Goal: Task Accomplishment & Management: Manage account settings

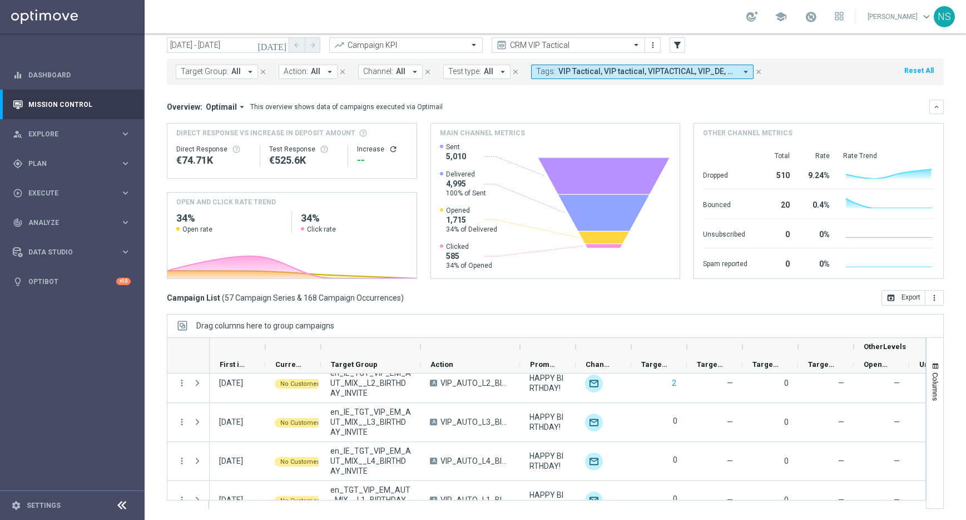
scroll to position [180, 0]
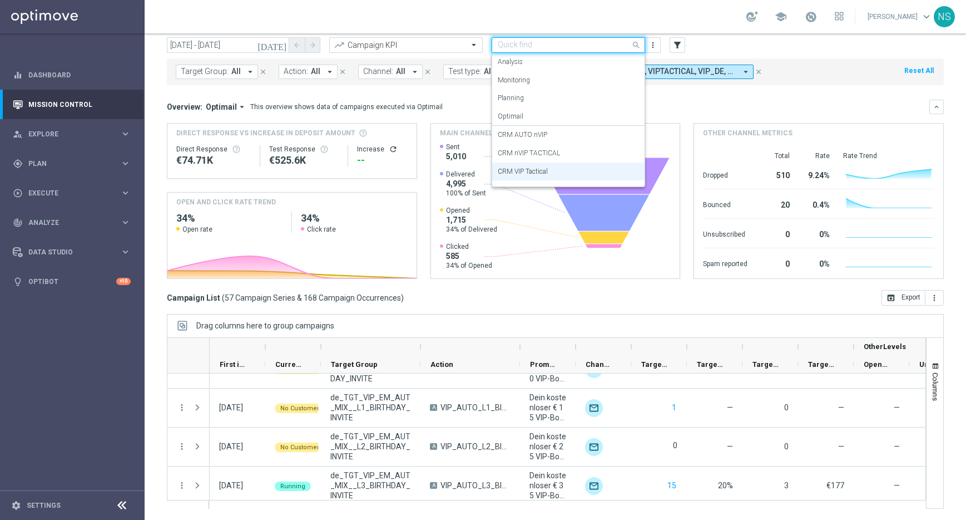
click at [537, 48] on input "text" at bounding box center [557, 45] width 119 height 9
click at [690, 97] on mini-dashboard "Overview: Optimail arrow_drop_down This overview shows data of campaigns execut…" at bounding box center [555, 187] width 777 height 205
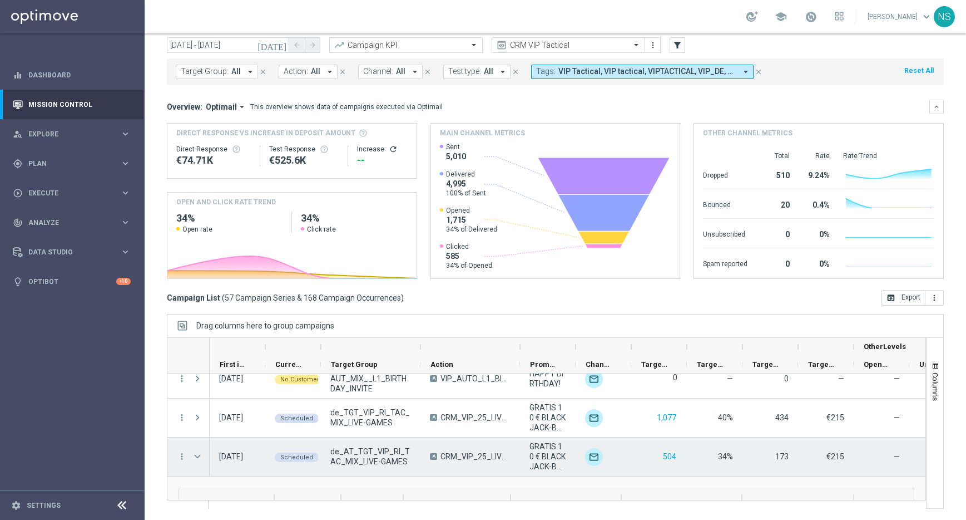
scroll to position [1410, 0]
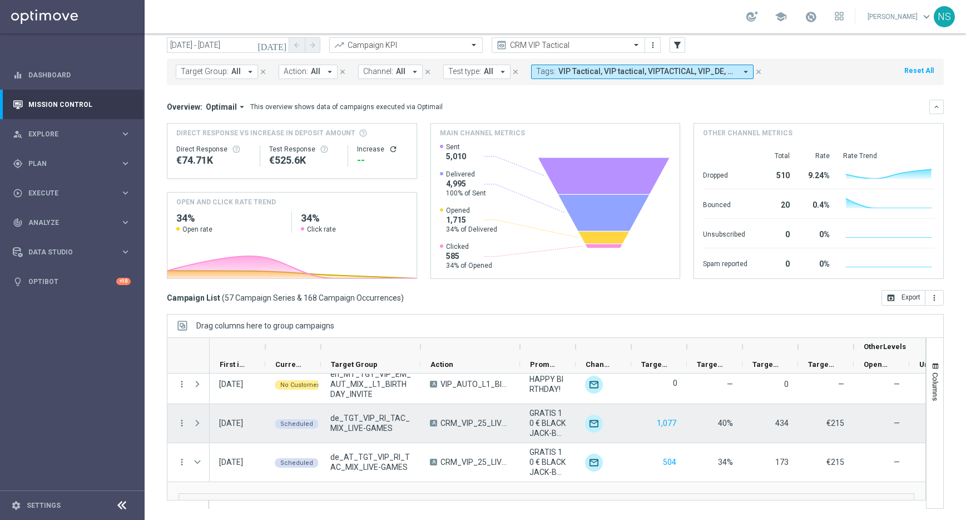
click at [197, 422] on span at bounding box center [197, 422] width 10 height 9
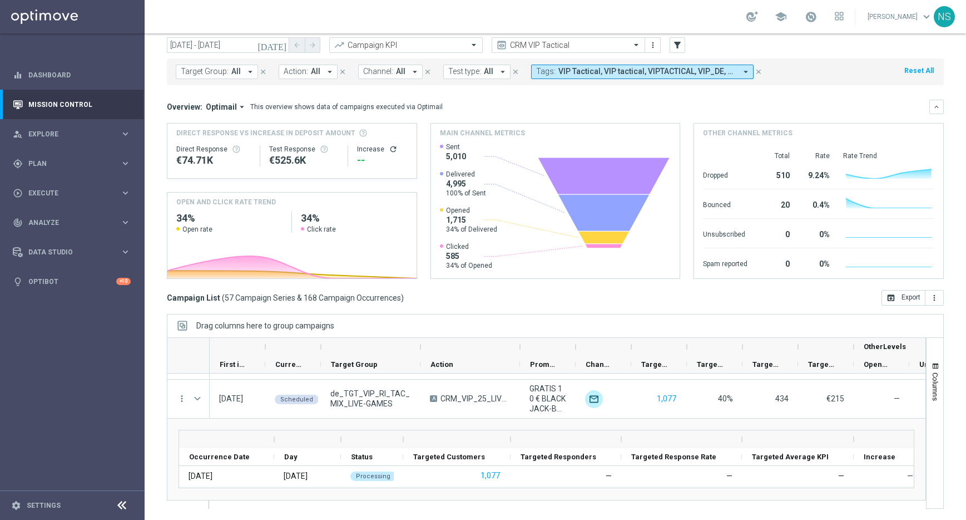
scroll to position [1434, 0]
click at [87, 185] on div "play_circle_outline Execute keyboard_arrow_right" at bounding box center [72, 192] width 144 height 29
click at [61, 169] on div "gps_fixed Plan keyboard_arrow_right" at bounding box center [72, 163] width 144 height 29
click at [70, 288] on div "play_circle_outline Execute" at bounding box center [66, 293] width 107 height 10
click at [58, 263] on div "track_changes Analyze keyboard_arrow_right" at bounding box center [72, 255] width 144 height 29
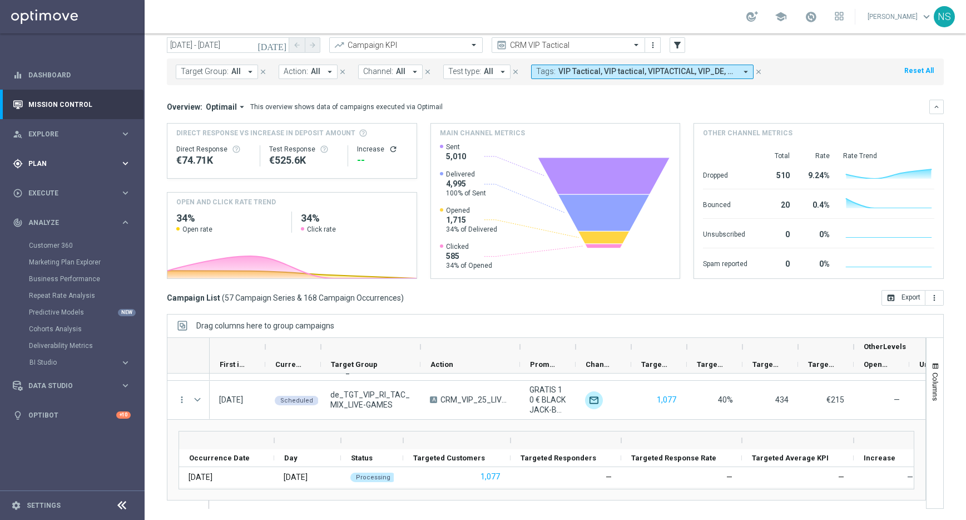
click at [73, 177] on div "gps_fixed Plan keyboard_arrow_right" at bounding box center [72, 163] width 144 height 29
click at [71, 217] on span "Templates" at bounding box center [69, 219] width 80 height 7
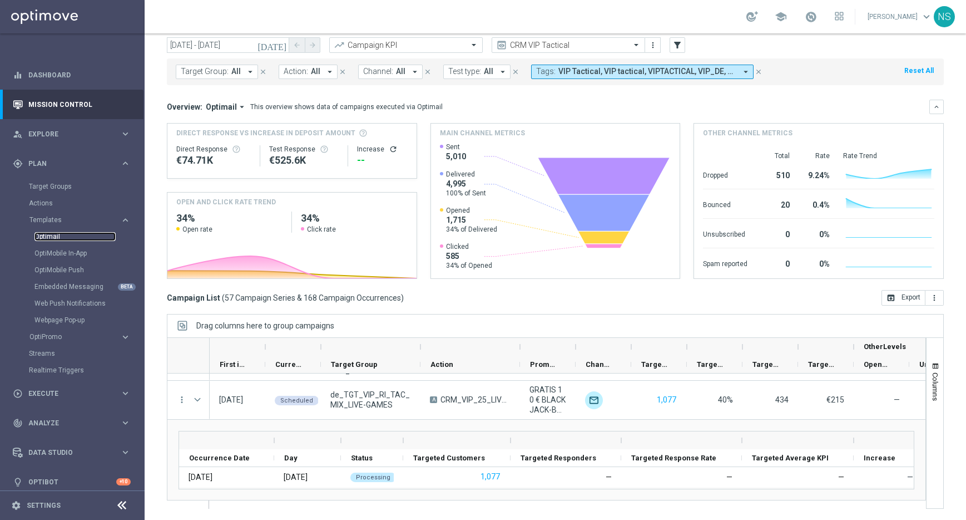
click at [53, 237] on link "Optimail" at bounding box center [74, 236] width 81 height 9
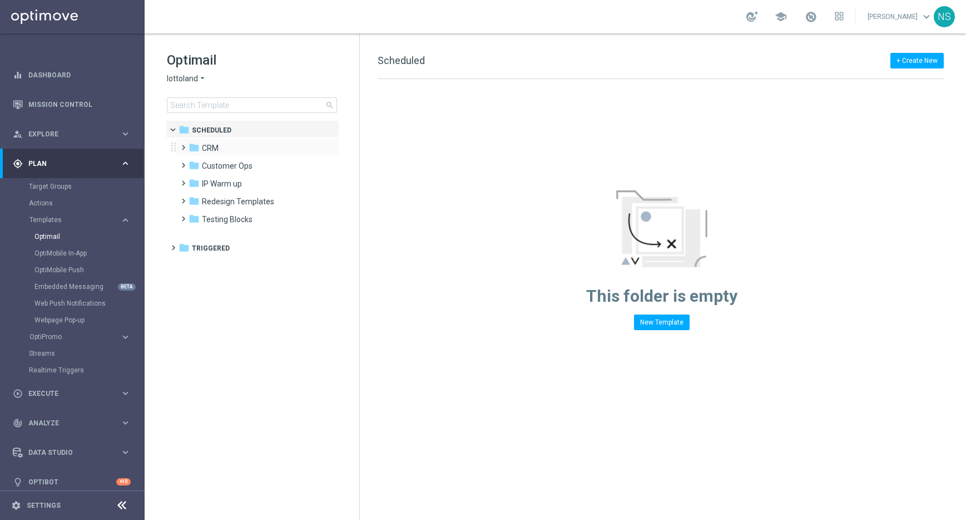
click at [184, 145] on span at bounding box center [181, 142] width 5 height 4
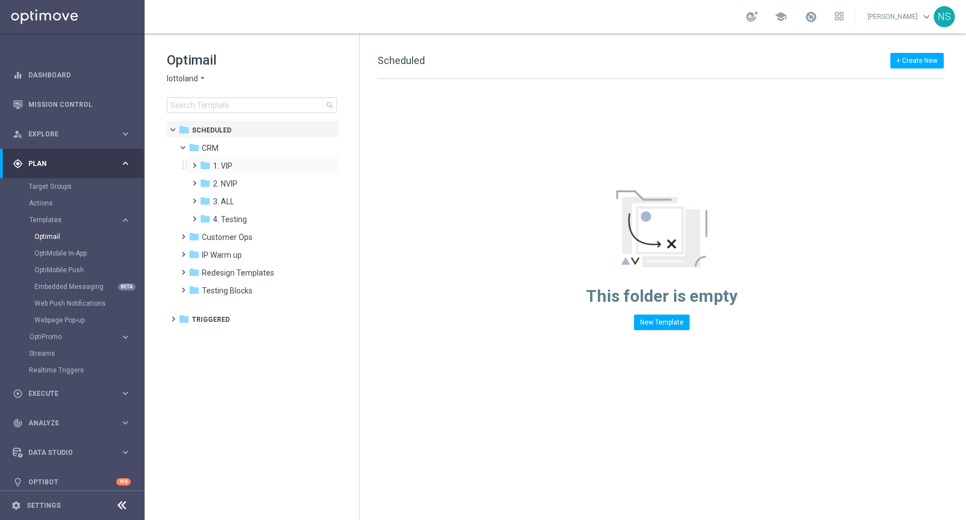
click at [194, 162] on span at bounding box center [192, 160] width 5 height 4
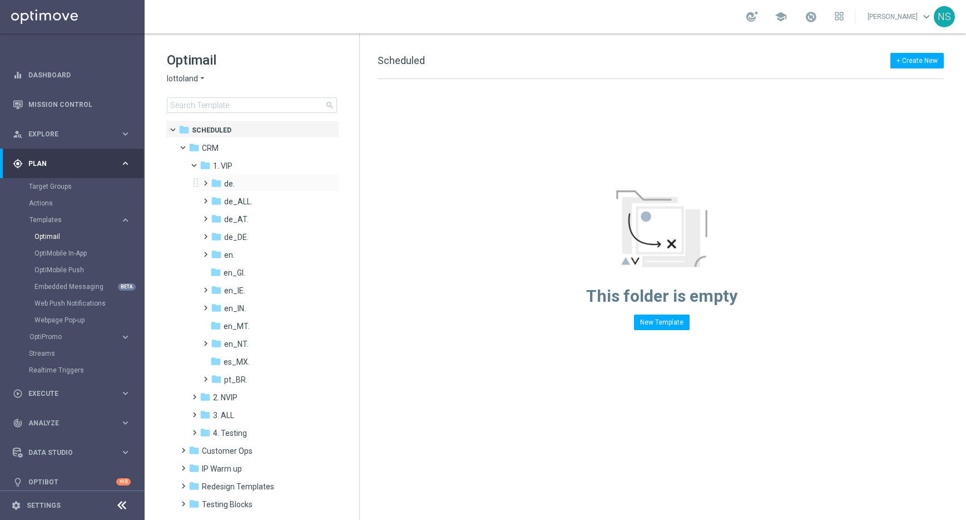
click at [206, 180] on span at bounding box center [203, 178] width 5 height 4
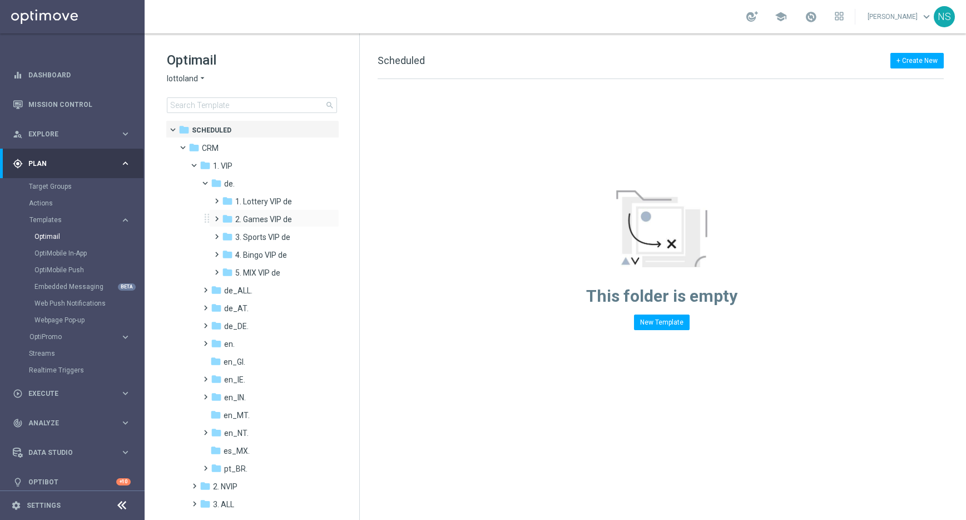
click at [215, 216] on span at bounding box center [214, 213] width 5 height 4
click at [224, 199] on icon "folder" at bounding box center [227, 200] width 11 height 11
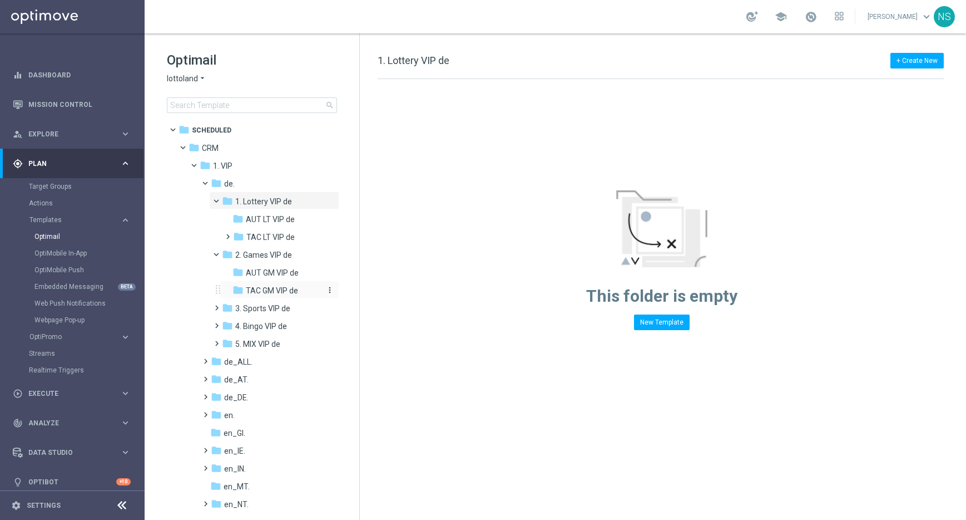
click at [276, 293] on span "TAC GM VIP de" at bounding box center [272, 290] width 52 height 10
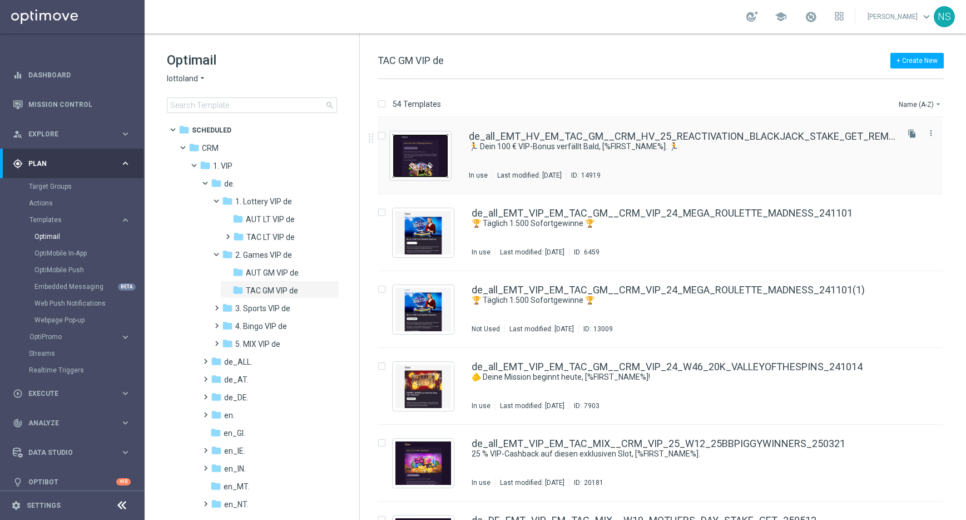
click at [421, 151] on img "Press SPACE to select this row." at bounding box center [421, 155] width 56 height 43
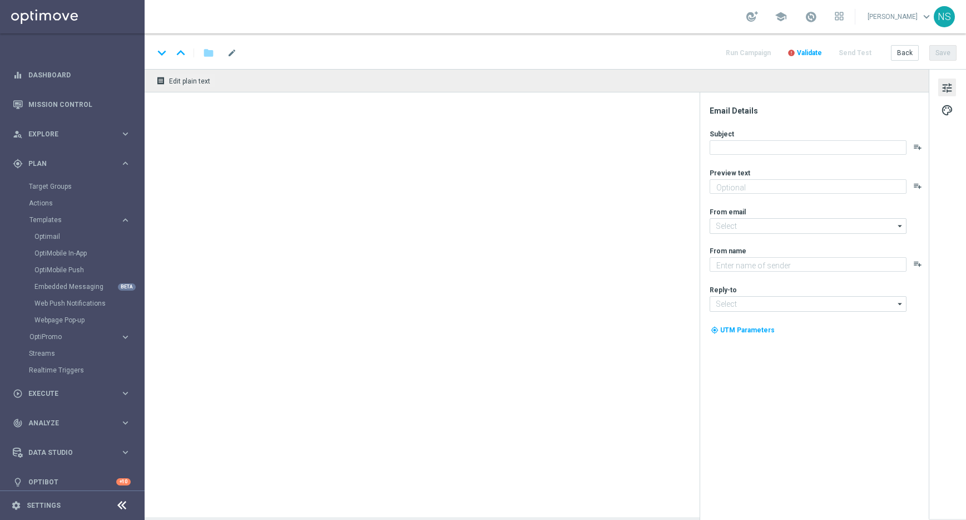
type textarea "Spiele jetzt direkt los und hol dir dein nächstes Geschenk."
type textarea "Millionaire's Club"
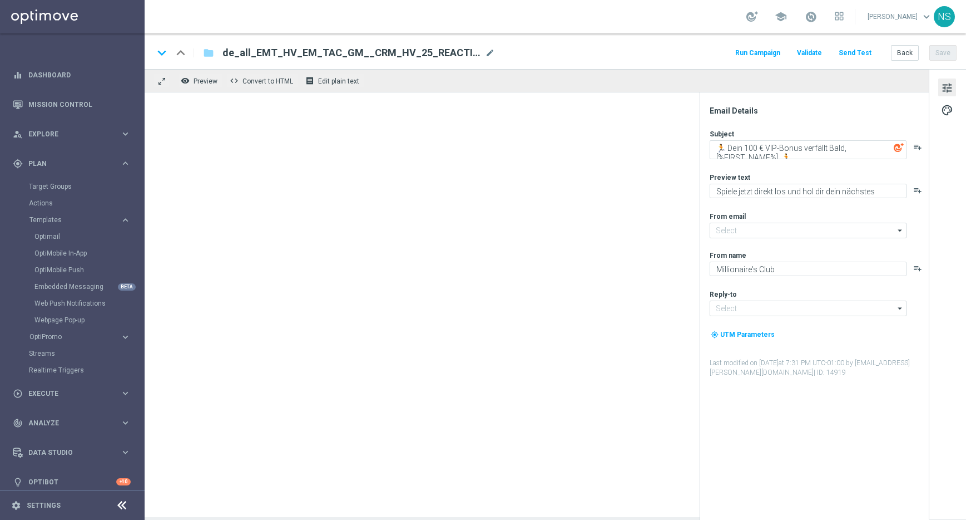
type input "[EMAIL_ADDRESS][DOMAIN_NAME]"
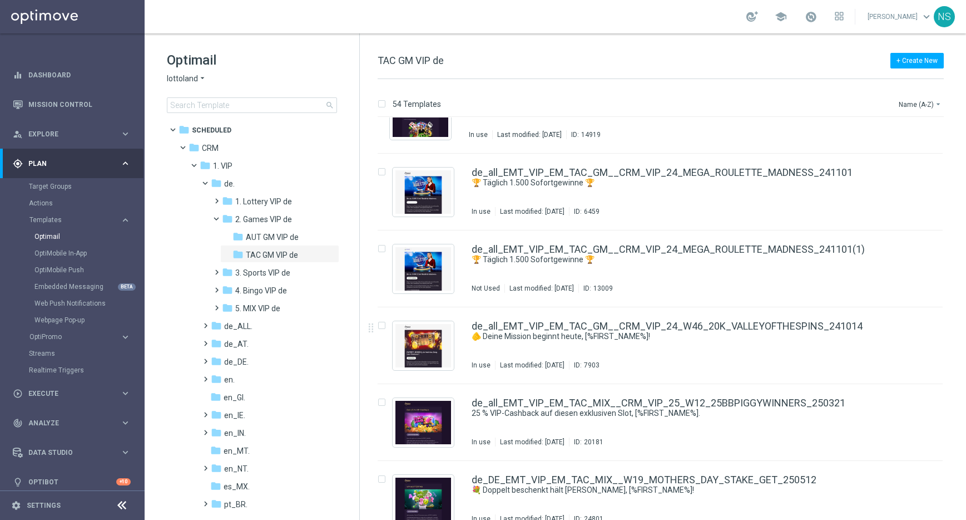
scroll to position [60, 0]
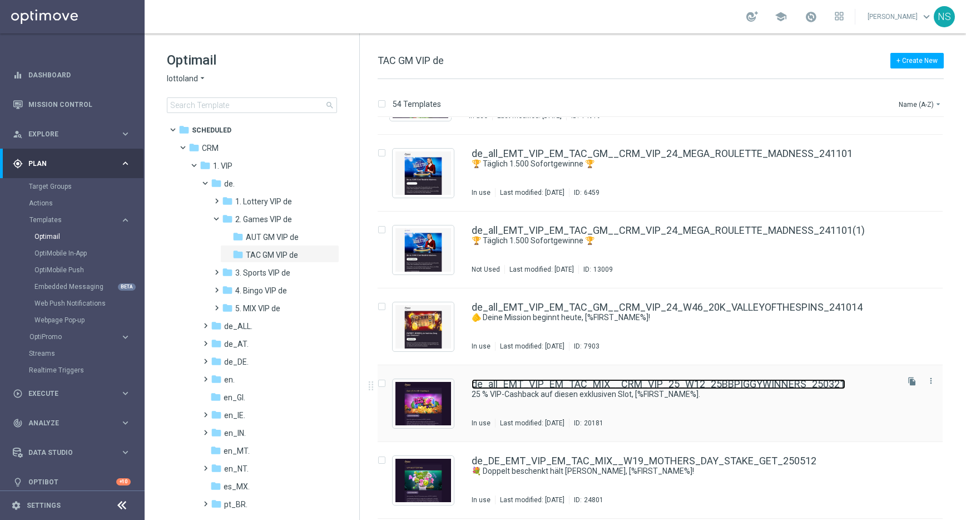
click at [516, 384] on link "de_all_EMT_VIP_EM_TAC_MIX__CRM_VIP_25_W12_25BBPIGGYWINNERS_250321" at bounding box center [659, 384] width 374 height 10
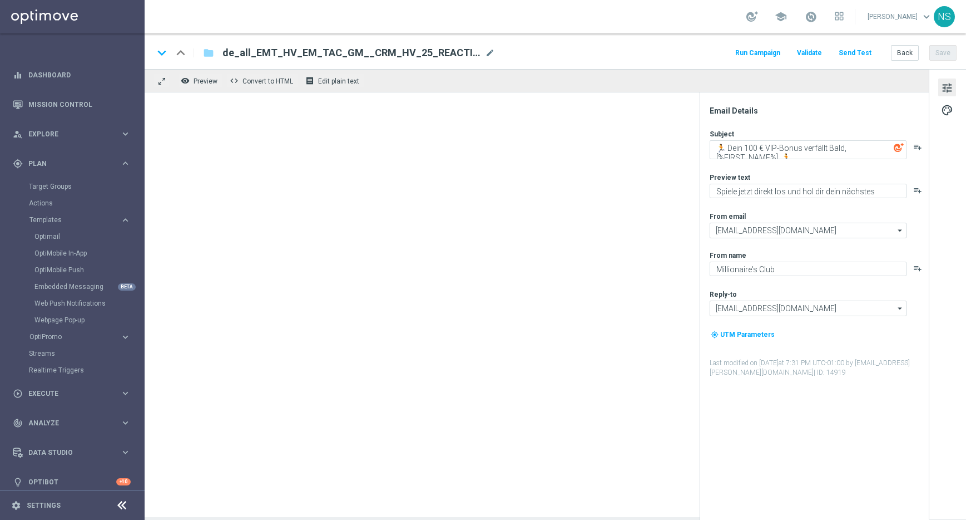
type textarea "25 % VIP-Cashback auf diesen exklusiven Slot, [%FIRST_NAME%]."
type textarea "Spiele Piggy Winner und erhalte bis zu 750 € VIP-Bonus."
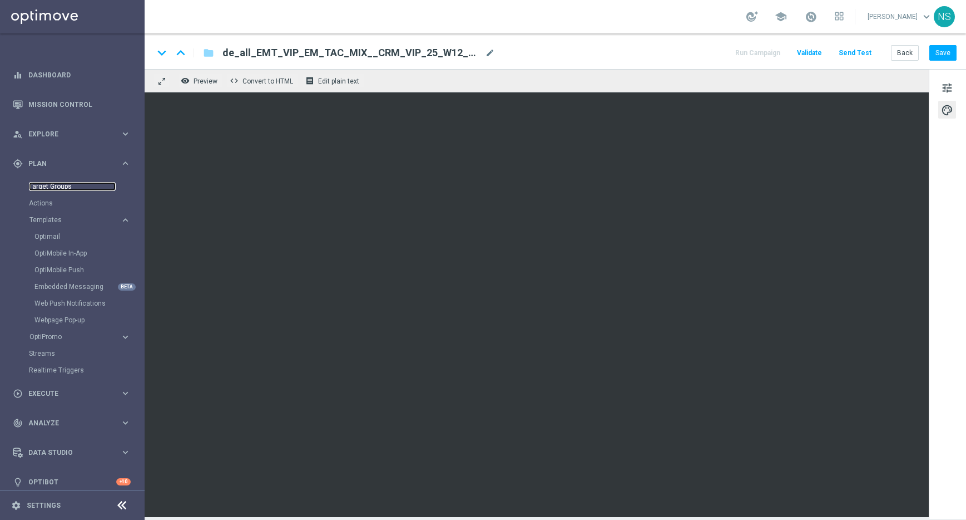
click at [71, 184] on link "Target Groups" at bounding box center [72, 186] width 87 height 9
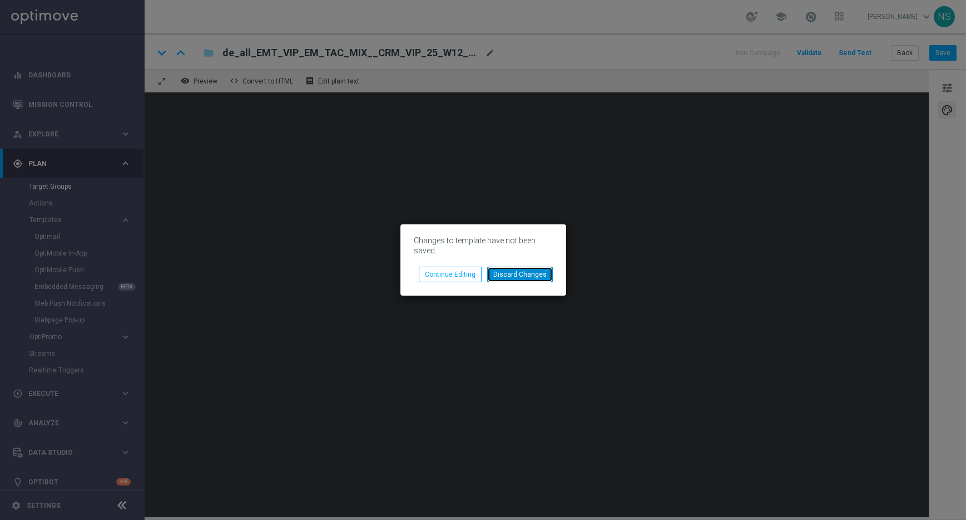
click at [532, 273] on button "Discard Changes" at bounding box center [520, 274] width 66 height 16
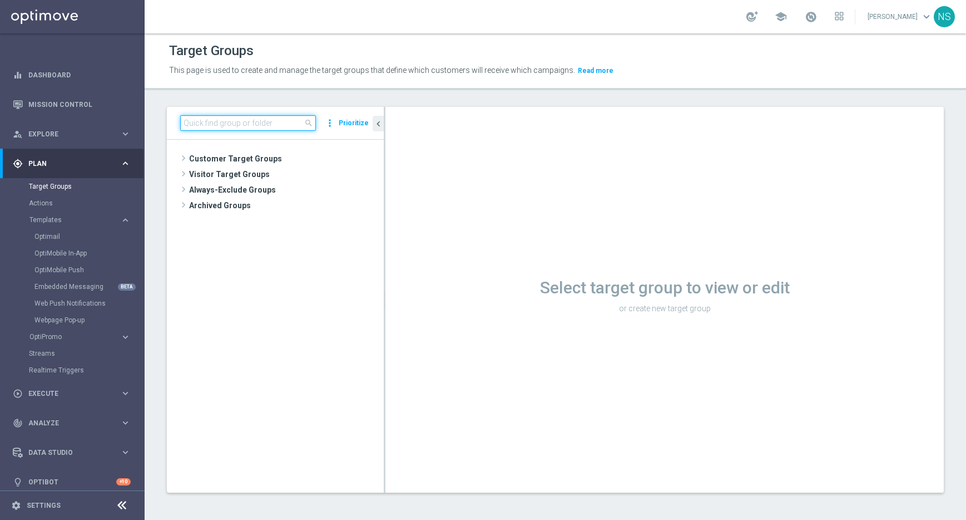
click at [219, 119] on input at bounding box center [248, 123] width 136 height 16
type input "VIP_EXCLUDES"
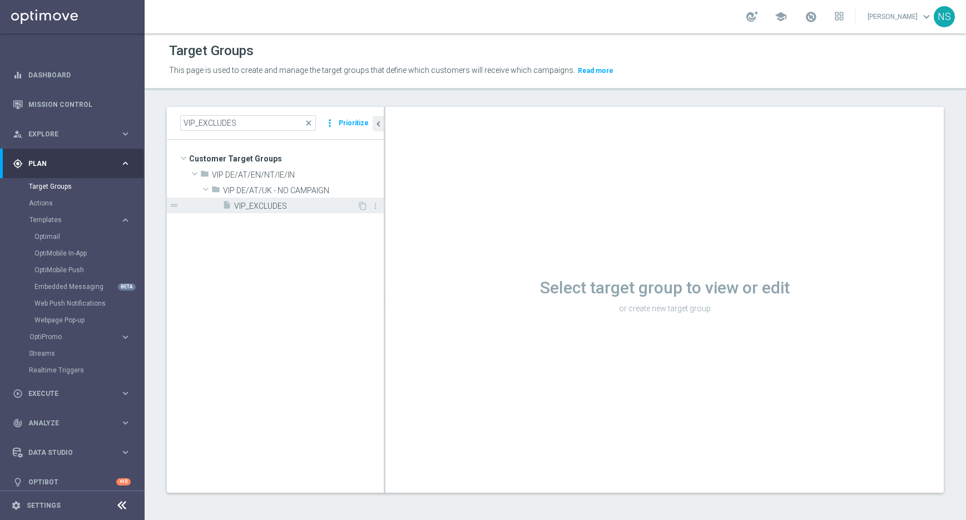
click at [283, 207] on span "VIP_EXCLUDES" at bounding box center [295, 205] width 123 height 9
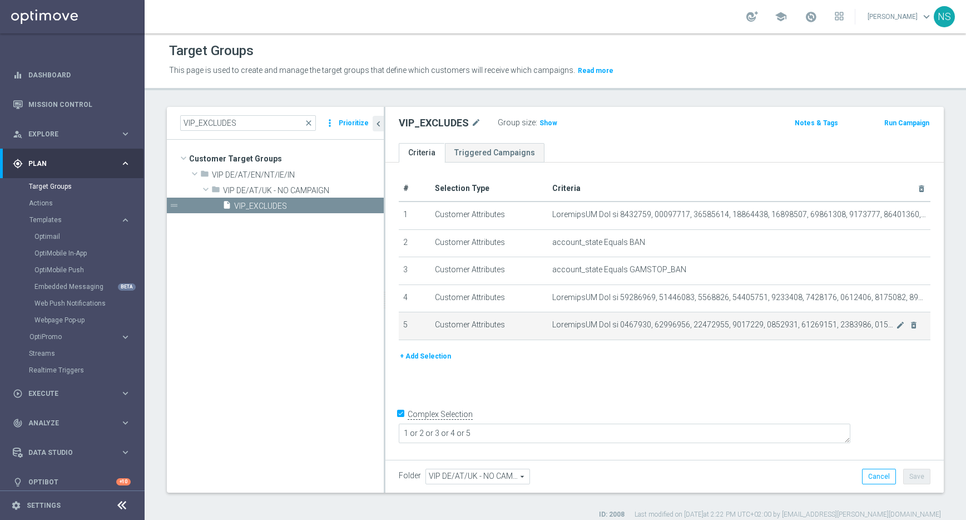
click at [809, 323] on span at bounding box center [724, 324] width 344 height 9
click at [897, 327] on icon "mode_edit" at bounding box center [900, 324] width 9 height 9
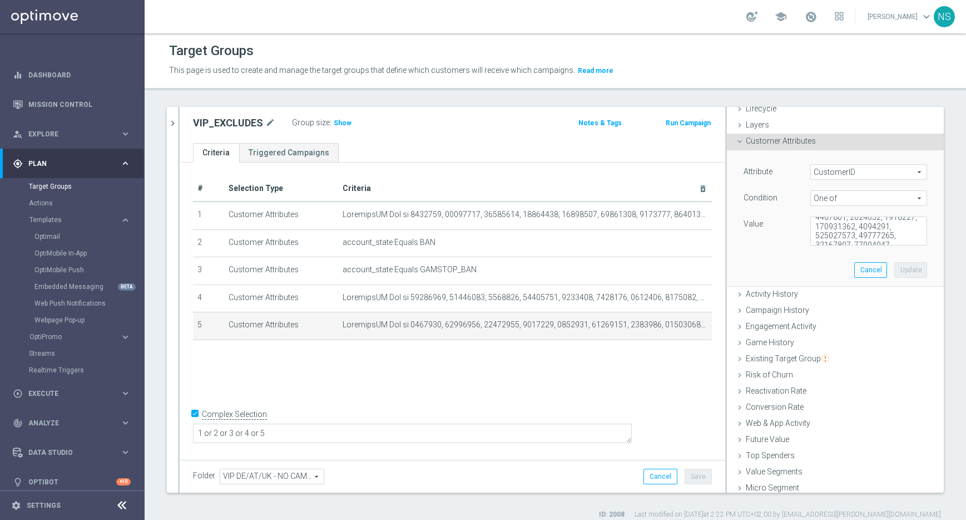
scroll to position [53, 0]
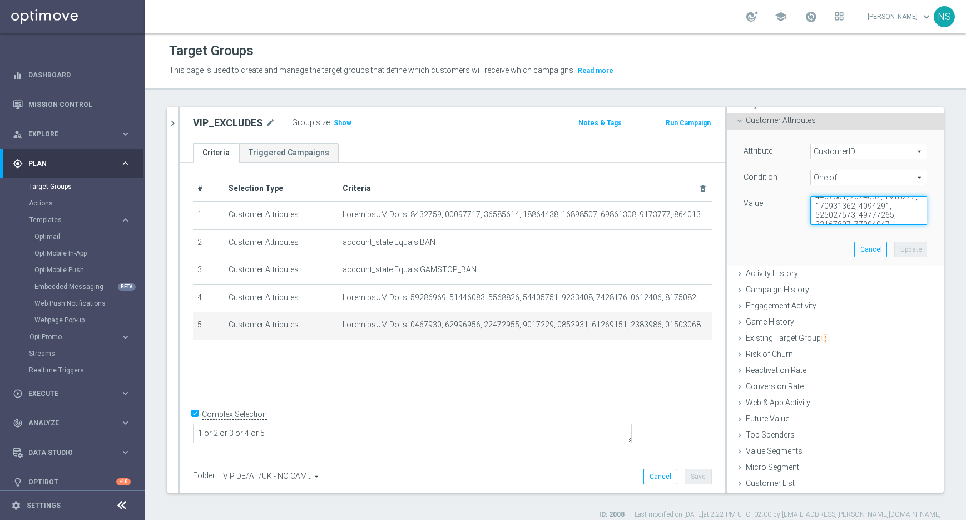
click at [902, 217] on textarea at bounding box center [868, 210] width 117 height 29
type textarea "4247435, 19080397, 15150499, 7374385, 4247435, 11291409, 4716134, 11996601, 929…"
click at [170, 128] on button "chevron_right" at bounding box center [172, 123] width 11 height 33
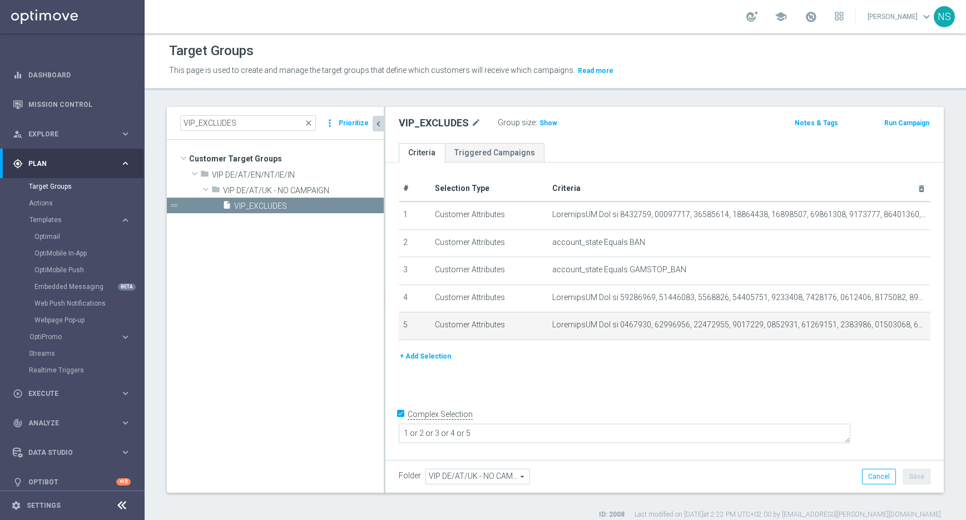
scroll to position [0, 0]
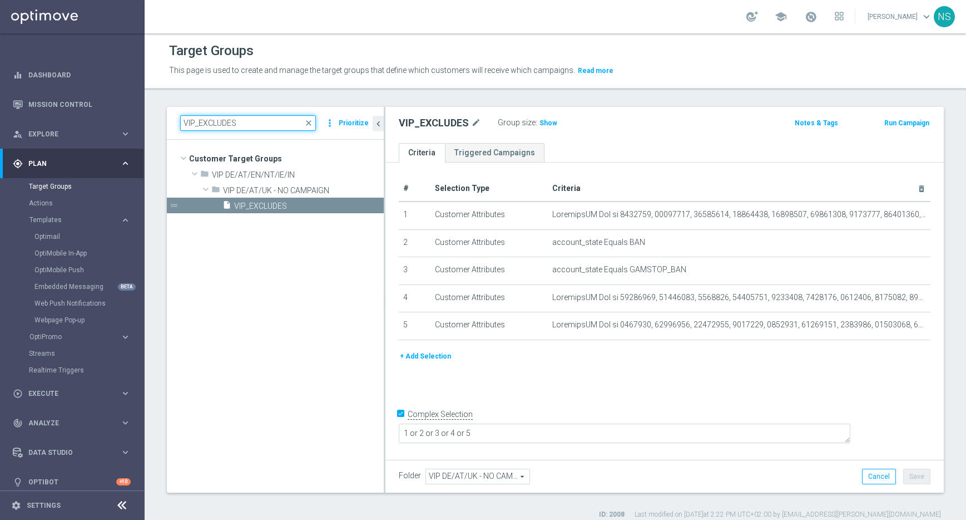
drag, startPoint x: 242, startPoint y: 122, endPoint x: 152, endPoint y: 121, distance: 89.6
click at [152, 121] on div "VIP_EXCLUDES close more_vert Prioritize Customer Target Groups library_add crea…" at bounding box center [556, 313] width 822 height 412
click at [260, 208] on span "VIP_EXCLUDES" at bounding box center [295, 205] width 123 height 9
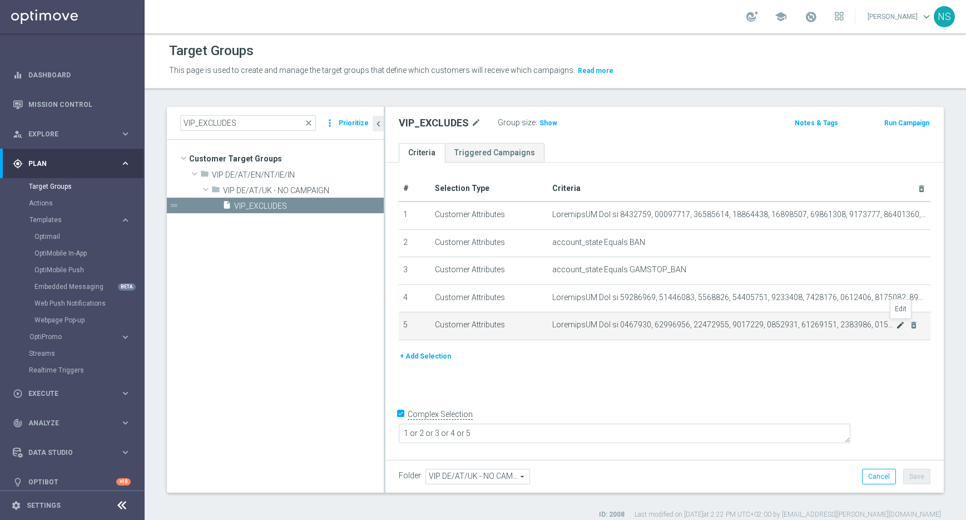
click at [897, 327] on icon "mode_edit" at bounding box center [900, 324] width 9 height 9
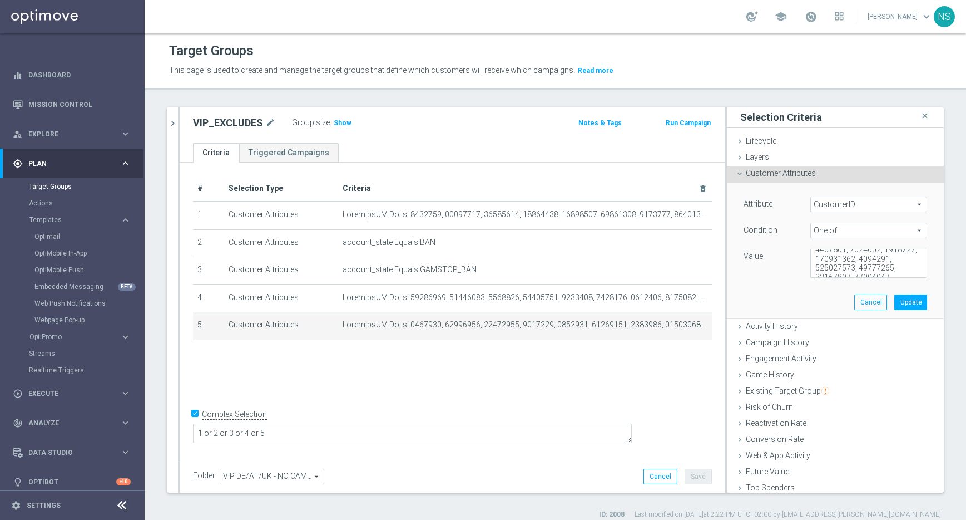
scroll to position [53, 0]
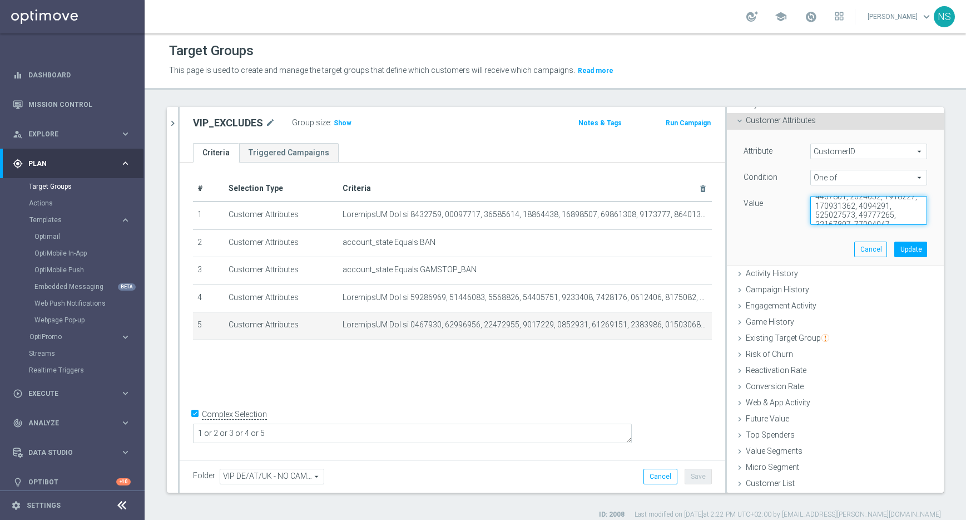
click at [889, 218] on textarea at bounding box center [868, 210] width 117 height 29
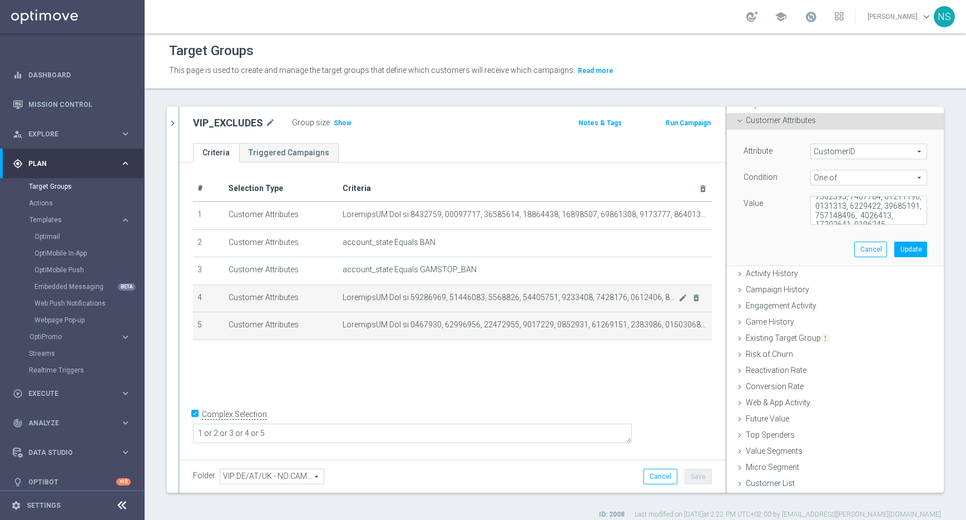
click at [518, 306] on td "mode_edit delete_forever" at bounding box center [525, 298] width 374 height 28
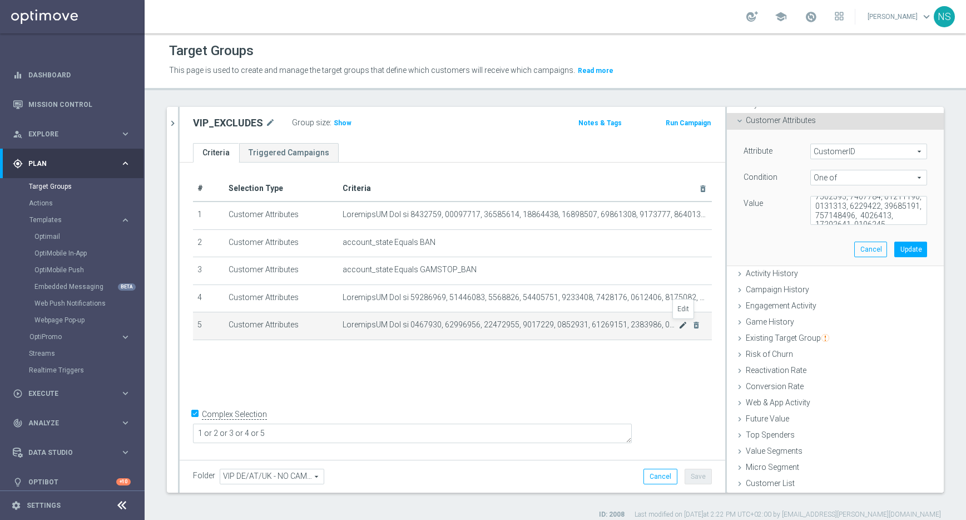
click at [680, 326] on icon "mode_edit" at bounding box center [683, 324] width 9 height 9
click at [893, 216] on textarea at bounding box center [868, 210] width 117 height 29
paste textarea "224887188"
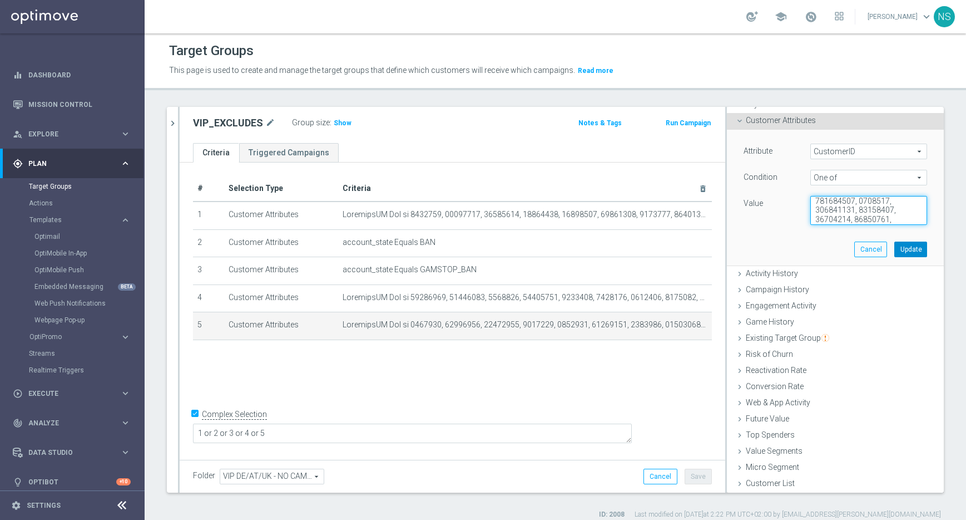
type textarea "4247435, 19080397, 15150499, 7374385, 4247435, 11291409, 4716134, 11996601, 929…"
click at [904, 253] on button "Update" at bounding box center [910, 249] width 33 height 16
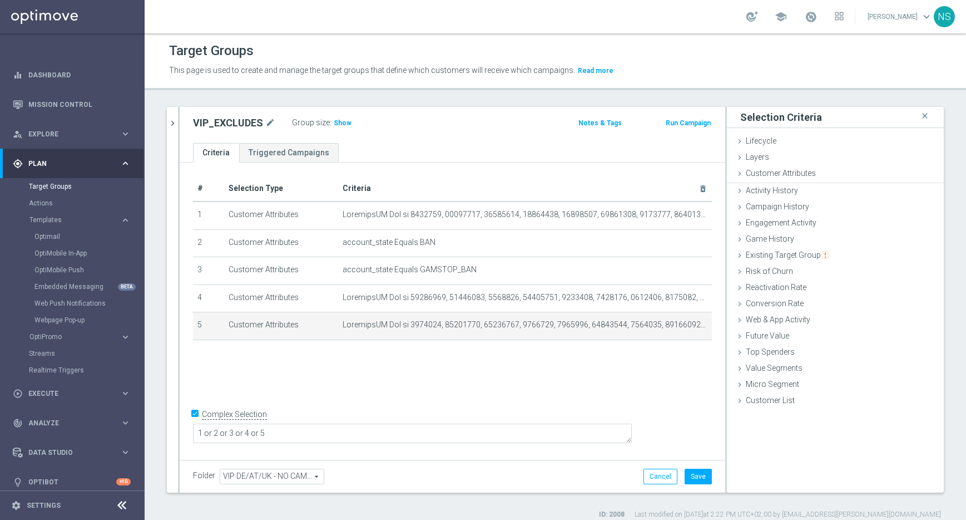
scroll to position [0, 0]
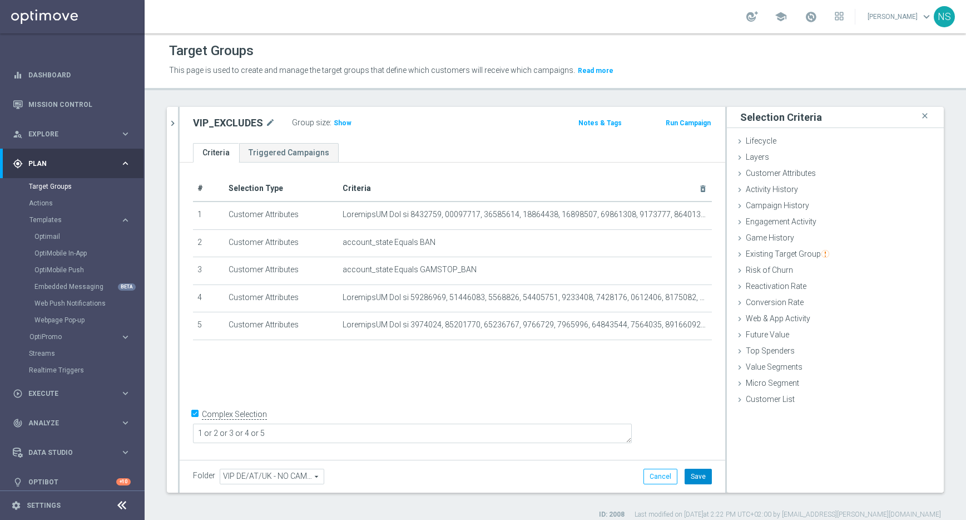
click at [706, 481] on button "Save" at bounding box center [698, 476] width 27 height 16
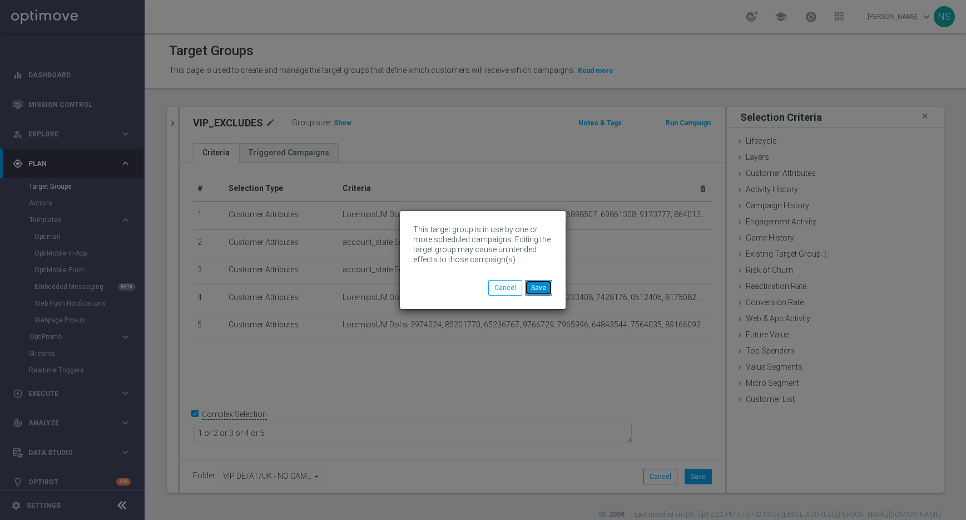
click at [546, 294] on button "Save" at bounding box center [538, 288] width 27 height 16
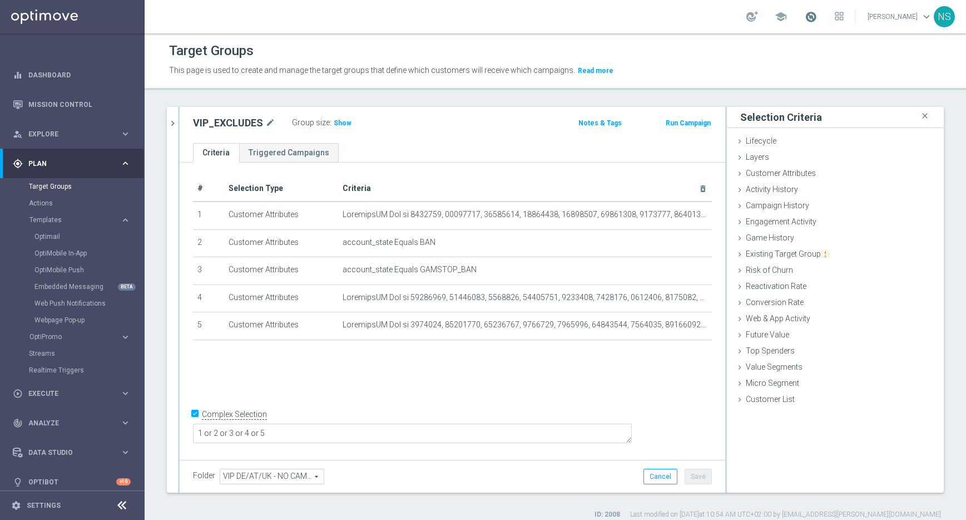
click at [817, 18] on span at bounding box center [811, 17] width 12 height 12
click at [897, 61] on div "Target Groups" at bounding box center [555, 51] width 773 height 22
